Goal: Task Accomplishment & Management: Use online tool/utility

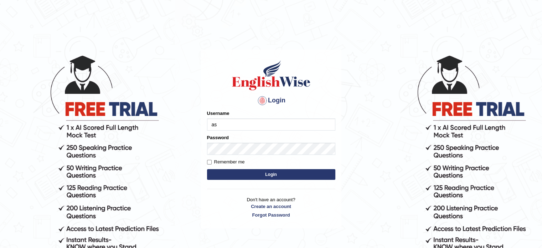
type input "asmitachapagain4391"
click at [270, 170] on button "Login" at bounding box center [271, 174] width 128 height 11
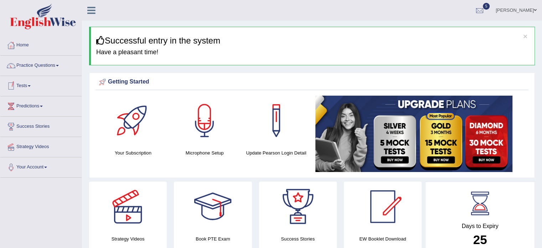
click at [26, 85] on link "Tests" at bounding box center [40, 85] width 81 height 18
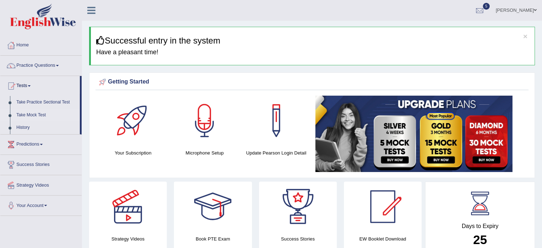
click at [33, 114] on link "Take Mock Test" at bounding box center [46, 115] width 67 height 13
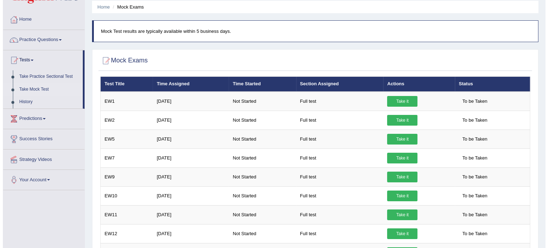
scroll to position [28, 0]
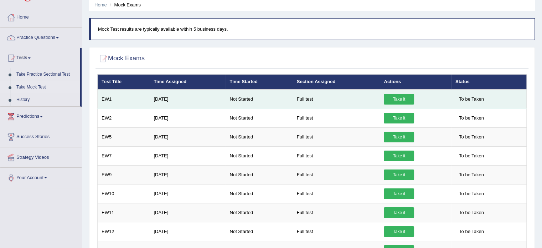
click at [402, 97] on link "Take it" at bounding box center [399, 99] width 30 height 11
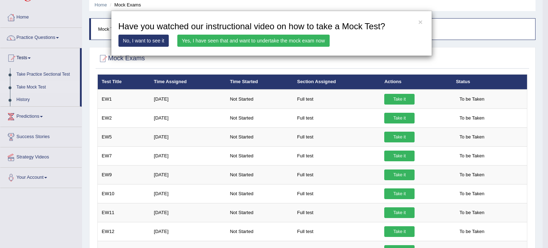
click at [294, 38] on link "Yes, I have seen that and want to undertake the mock exam now" at bounding box center [253, 41] width 152 height 12
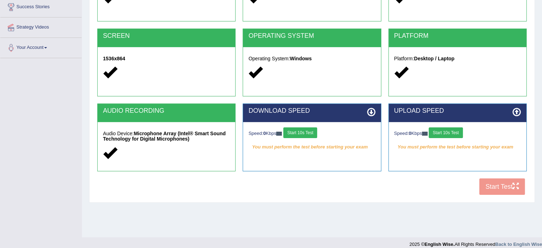
scroll to position [121, 0]
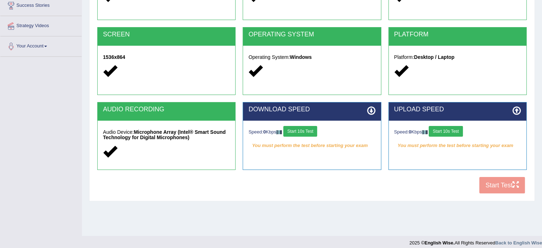
click at [489, 180] on div "COOKIES Cookies Enabled JAVASCRIPT Javascript Enabled BROWSER Browser: Chrome S…" at bounding box center [312, 74] width 433 height 245
click at [489, 181] on div "COOKIES Cookies Enabled JAVASCRIPT Javascript Enabled BROWSER Browser: Chrome S…" at bounding box center [312, 74] width 433 height 245
click at [499, 183] on div "COOKIES Cookies Enabled JAVASCRIPT Javascript Enabled BROWSER Browser: Chrome S…" at bounding box center [312, 74] width 433 height 245
click at [302, 131] on button "Start 10s Test" at bounding box center [300, 131] width 34 height 11
click at [448, 128] on button "Start 10s Test" at bounding box center [446, 131] width 34 height 11
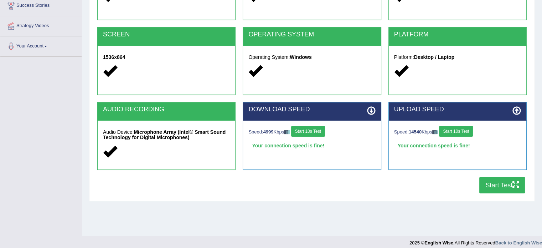
click at [489, 183] on button "Start Test" at bounding box center [502, 185] width 46 height 16
